Goal: Use online tool/utility: Utilize a website feature to perform a specific function

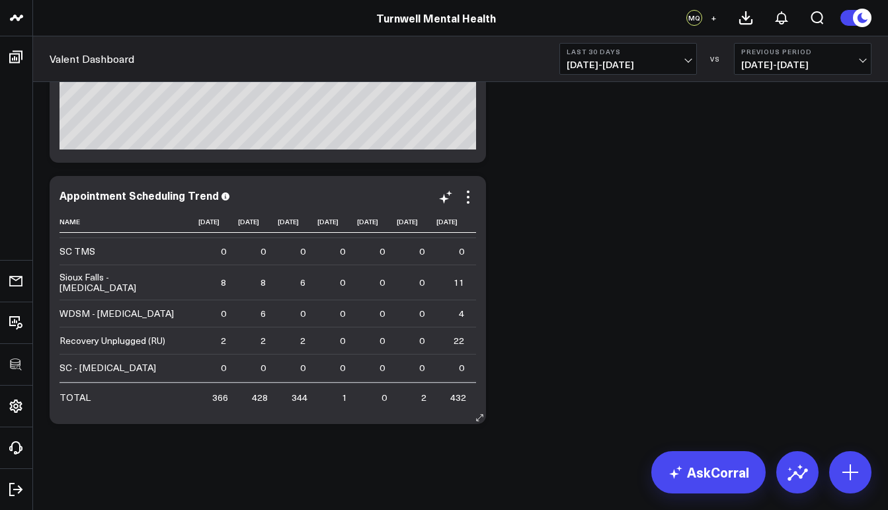
scroll to position [434, 1323]
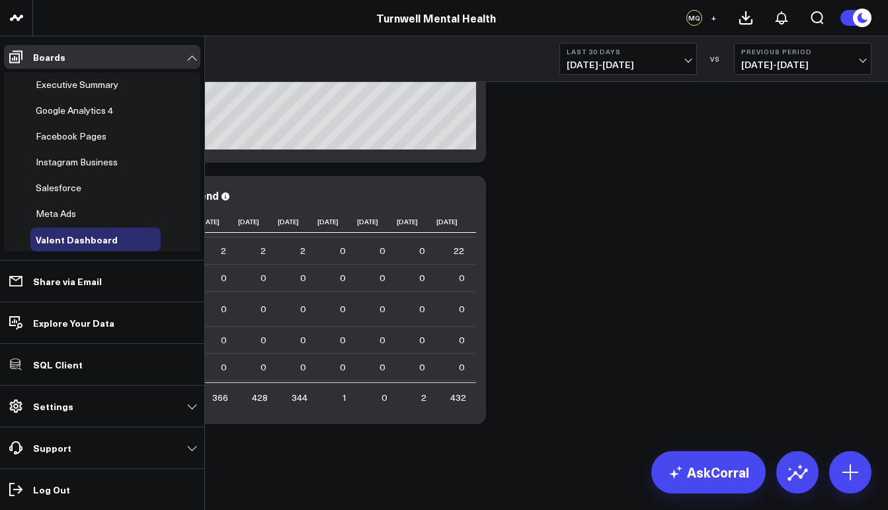
click at [70, 185] on span "Salesforce" at bounding box center [59, 187] width 46 height 13
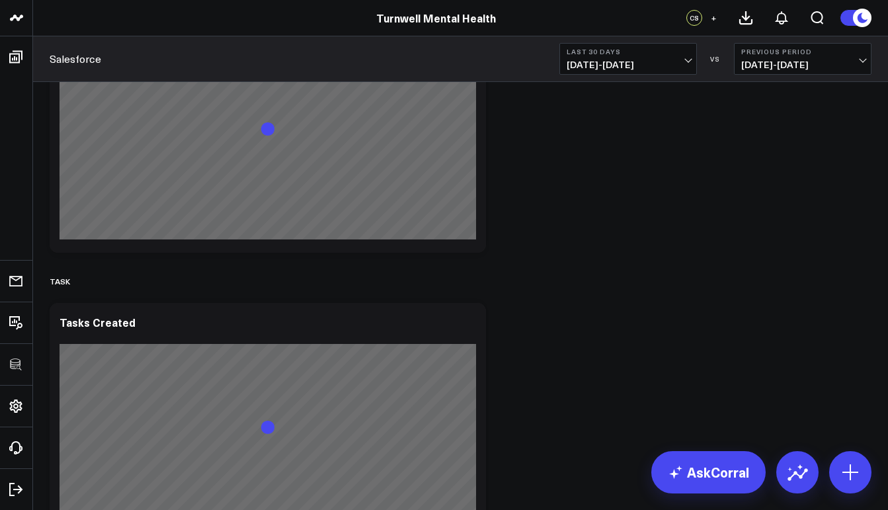
scroll to position [3791, 0]
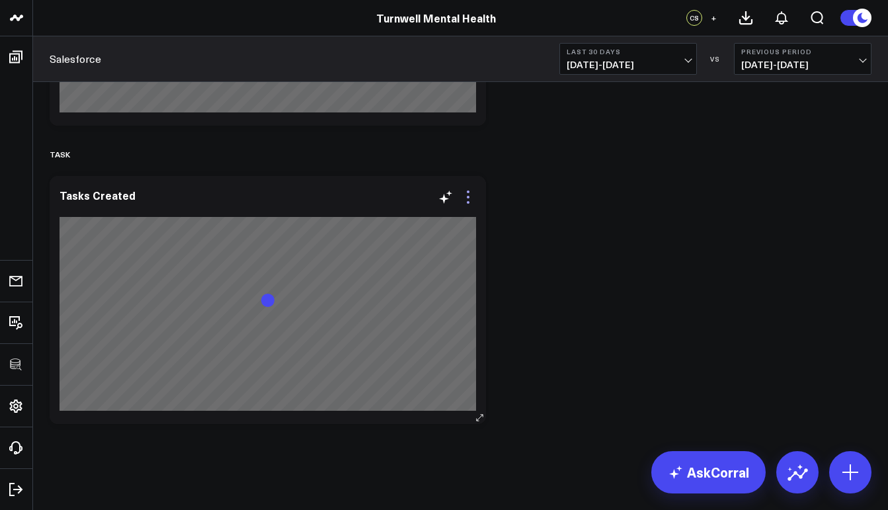
click at [469, 199] on icon at bounding box center [468, 197] width 16 height 16
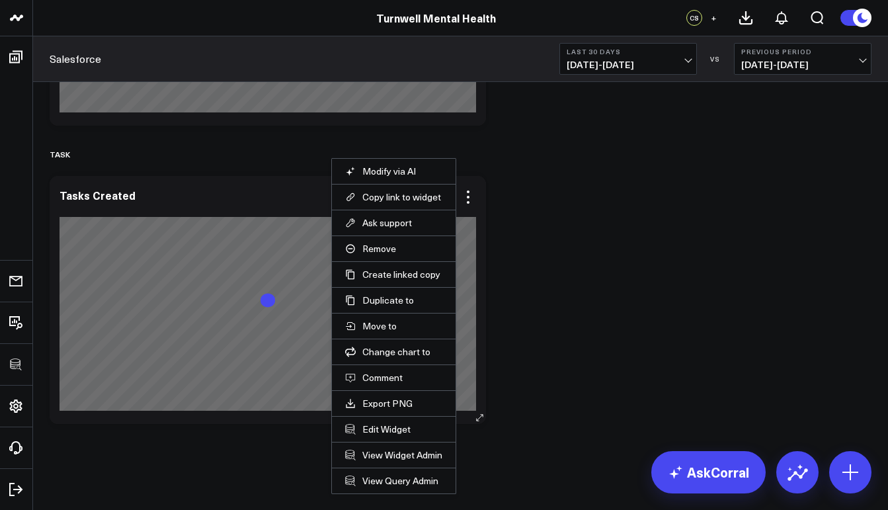
click at [382, 438] on li "Edit Widget" at bounding box center [394, 429] width 124 height 26
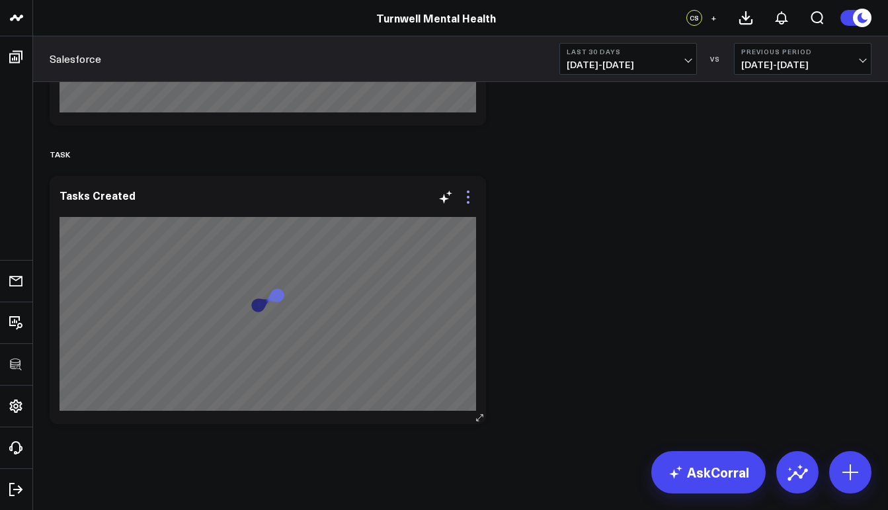
click at [468, 195] on icon at bounding box center [468, 197] width 16 height 16
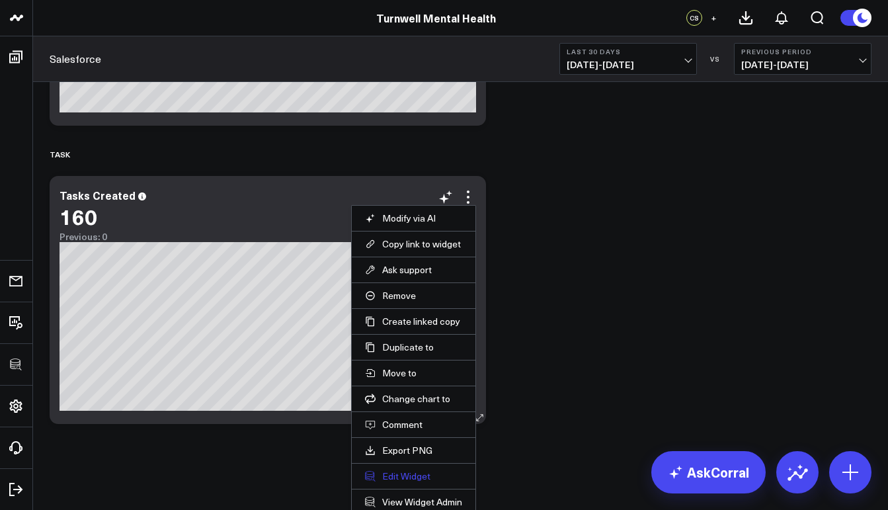
click at [420, 478] on button "Edit Widget" at bounding box center [413, 476] width 97 height 12
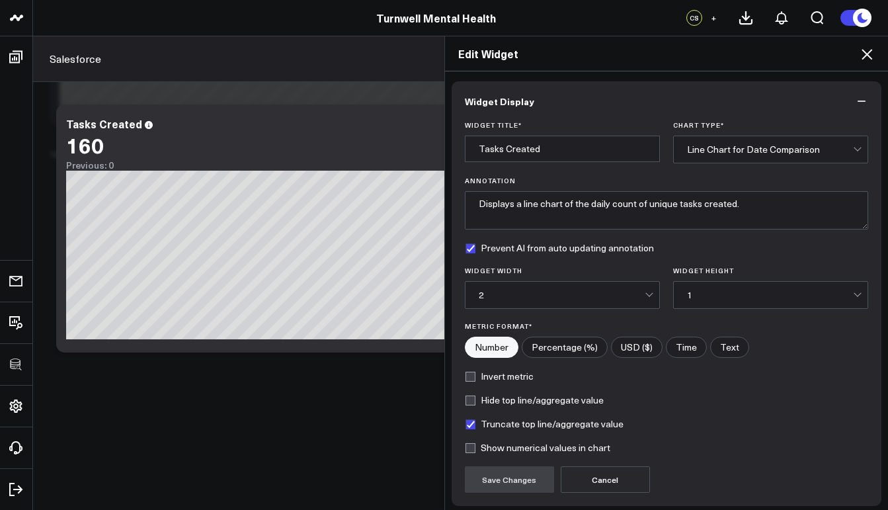
scroll to position [104, 0]
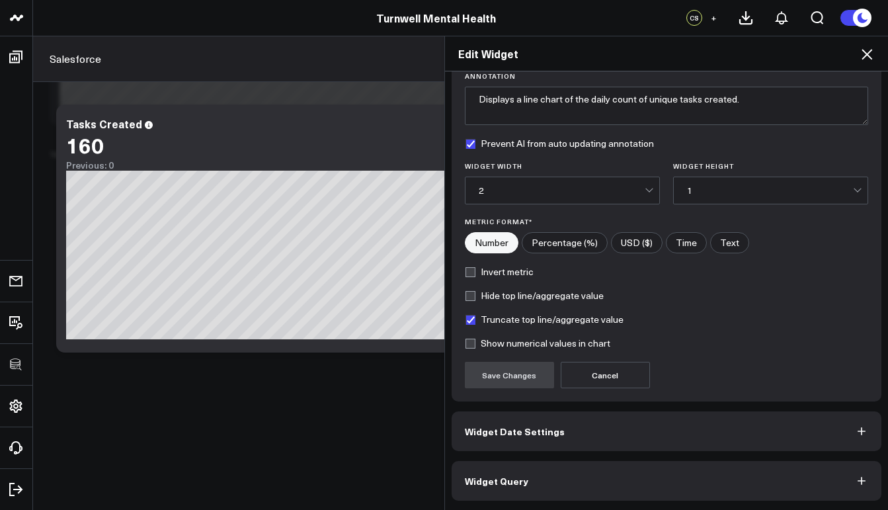
click at [495, 481] on span "Widget Query" at bounding box center [496, 480] width 63 height 11
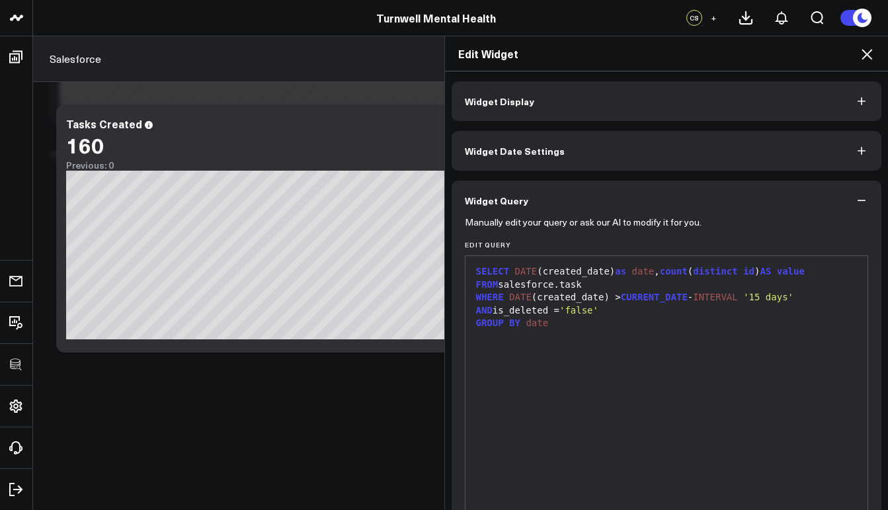
scroll to position [113, 0]
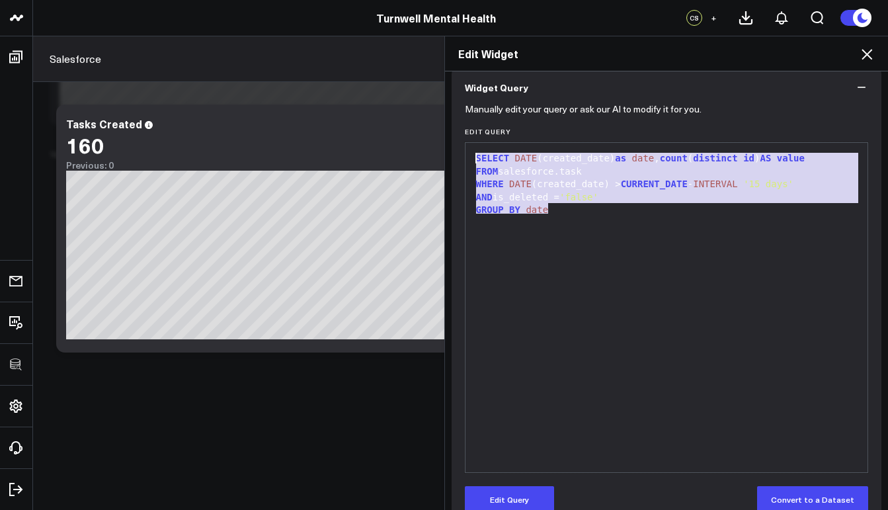
drag, startPoint x: 563, startPoint y: 207, endPoint x: 469, endPoint y: 149, distance: 111.0
click at [469, 149] on div "9 1 2 3 4 5 › ⌄ SELECT DATE (created_date) as date , count ( distinct id ) AS v…" at bounding box center [667, 307] width 404 height 331
copy div "SELECT DATE (created_date) as date , count ( distinct id ) AS value FROM salesf…"
